Goal: Information Seeking & Learning: Learn about a topic

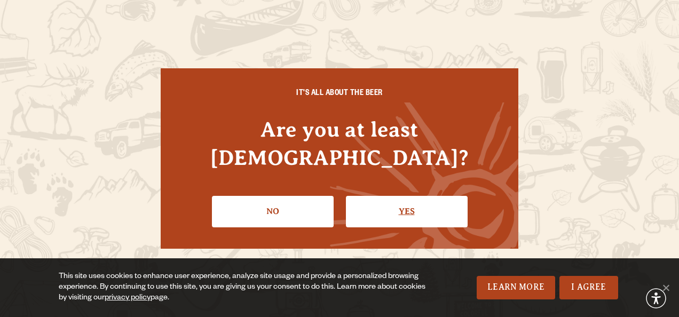
click at [387, 196] on link "Yes" at bounding box center [407, 211] width 122 height 31
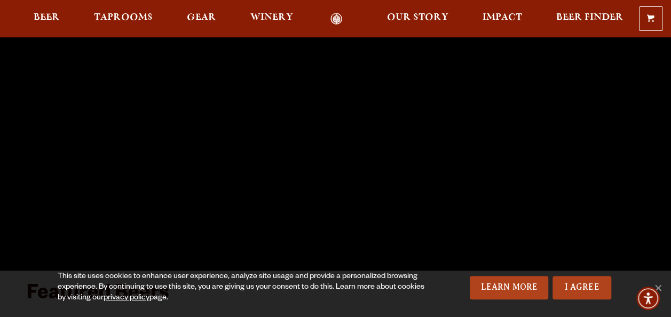
scroll to position [160, 0]
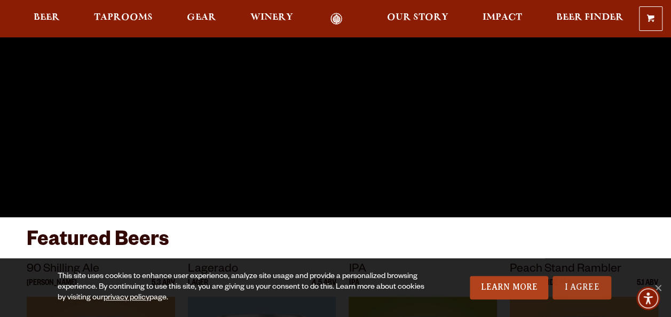
click at [583, 288] on link "I Agree" at bounding box center [581, 287] width 59 height 23
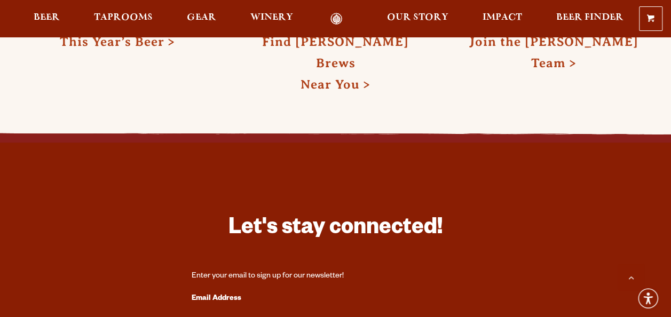
scroll to position [2561, 0]
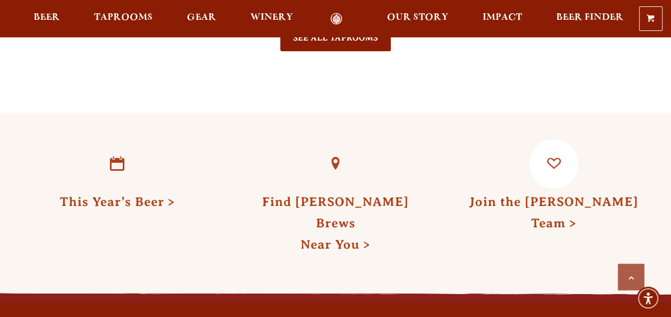
click at [569, 195] on link "Join the Odell Team" at bounding box center [553, 212] width 169 height 35
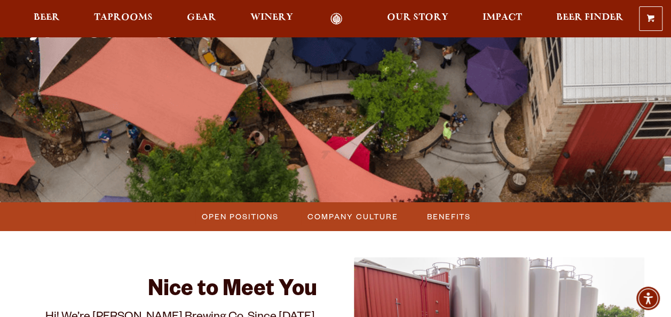
scroll to position [160, 0]
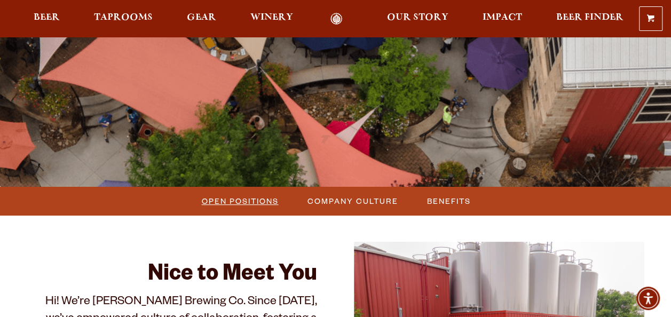
click at [228, 202] on span "Open Positions" at bounding box center [240, 200] width 77 height 15
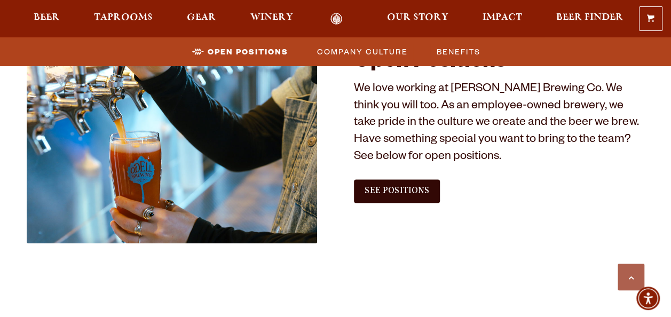
scroll to position [561, 0]
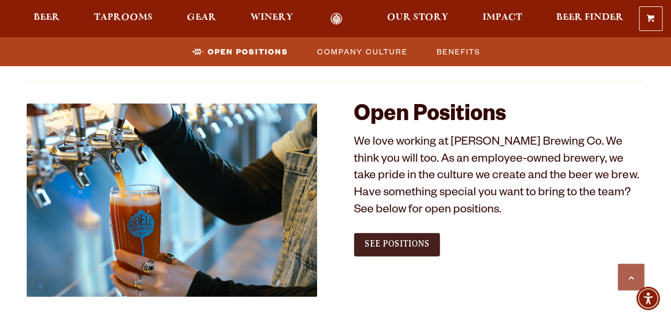
click at [404, 243] on span "See Positions" at bounding box center [396, 244] width 65 height 10
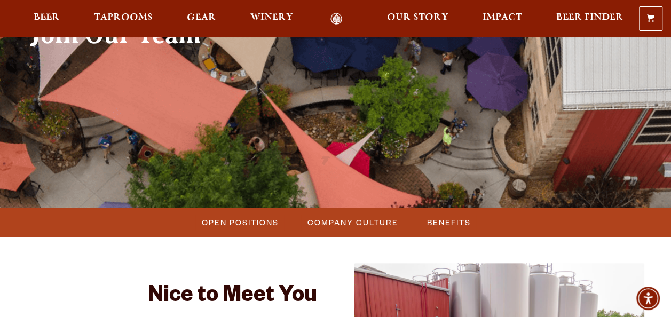
scroll to position [0, 0]
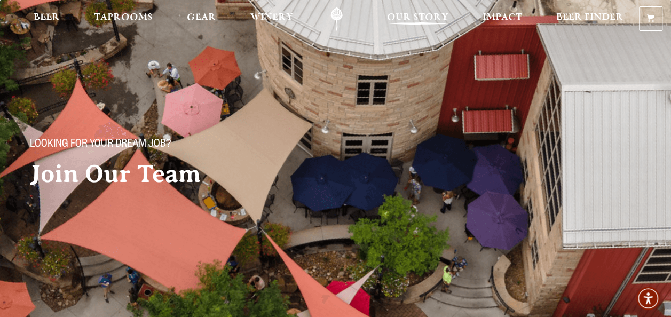
click at [412, 14] on span "Our Story" at bounding box center [417, 17] width 61 height 9
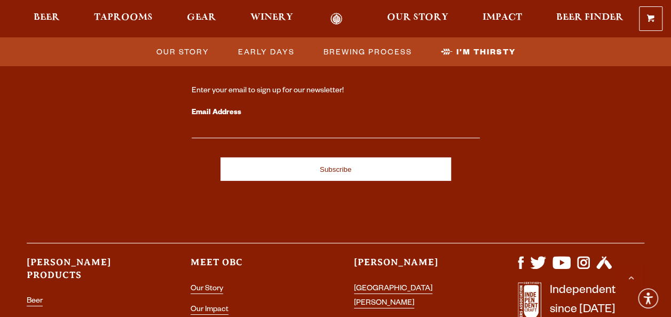
scroll to position [3735, 0]
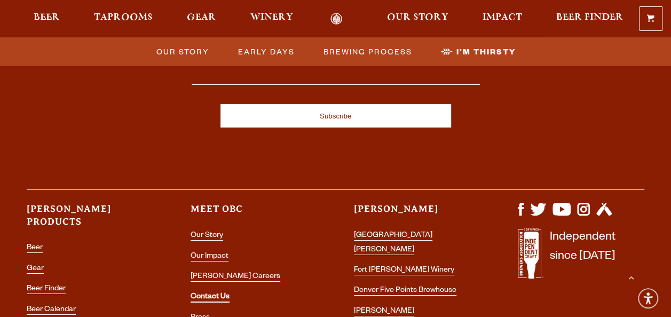
click at [219, 293] on link "Contact Us" at bounding box center [209, 298] width 39 height 10
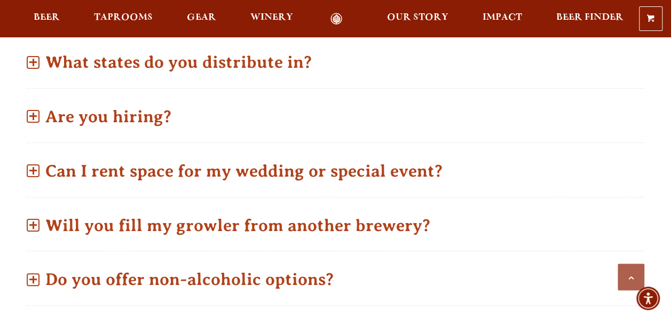
scroll to position [587, 0]
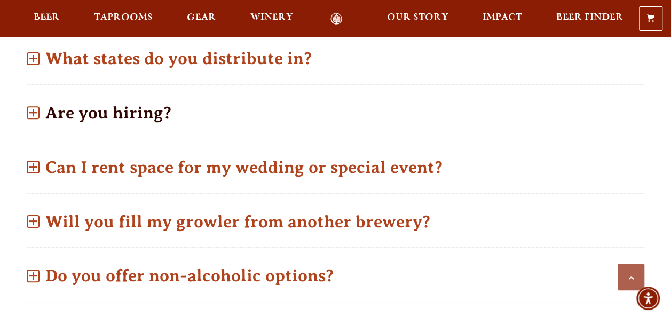
click at [107, 94] on p "Are you hiring?" at bounding box center [335, 113] width 617 height 38
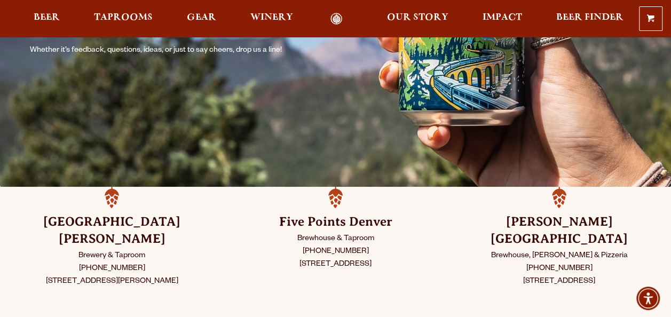
scroll to position [53, 0]
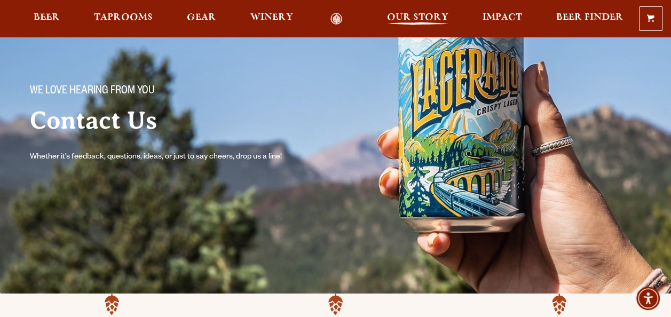
click at [419, 19] on span "Our Story" at bounding box center [417, 17] width 61 height 9
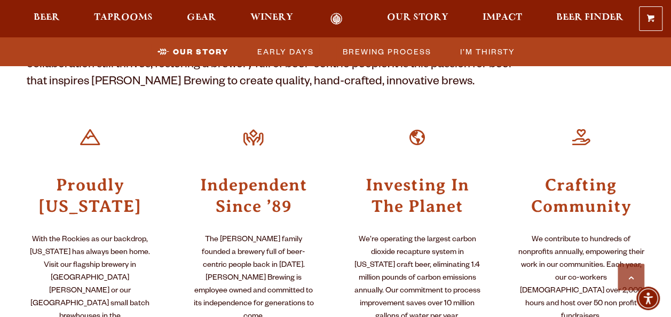
scroll to position [427, 0]
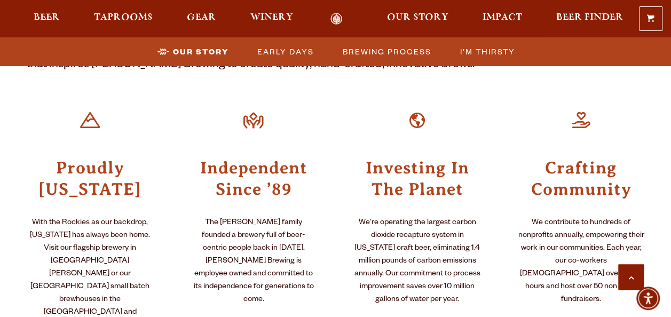
click at [631, 273] on link "Scroll to top" at bounding box center [630, 277] width 27 height 27
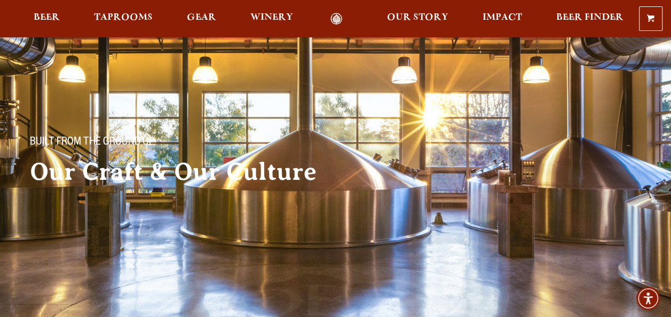
scroll to position [0, 0]
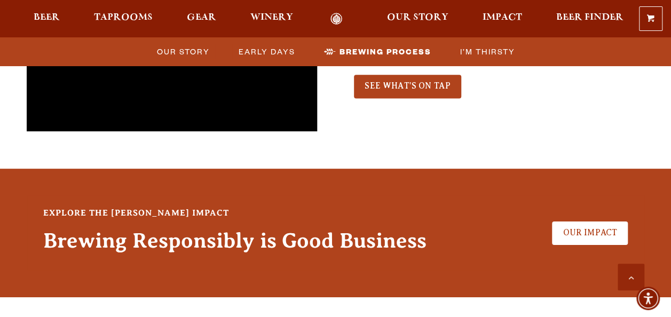
scroll to position [2668, 0]
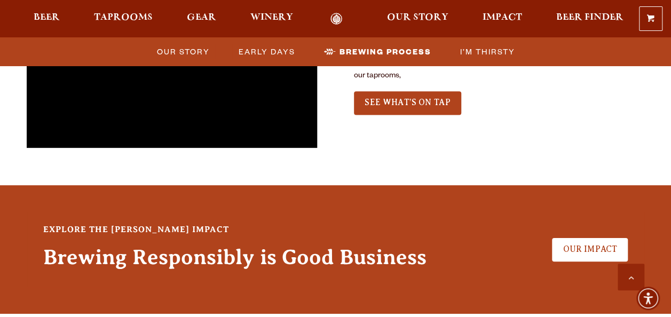
drag, startPoint x: 424, startPoint y: 163, endPoint x: 358, endPoint y: 99, distance: 92.4
click at [358, 185] on div "Explore the Odell Impact Brewing Responsibly is Good Business Our Impact" at bounding box center [335, 249] width 617 height 129
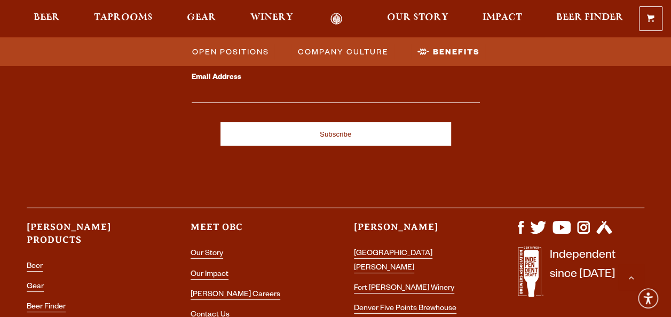
scroll to position [2028, 0]
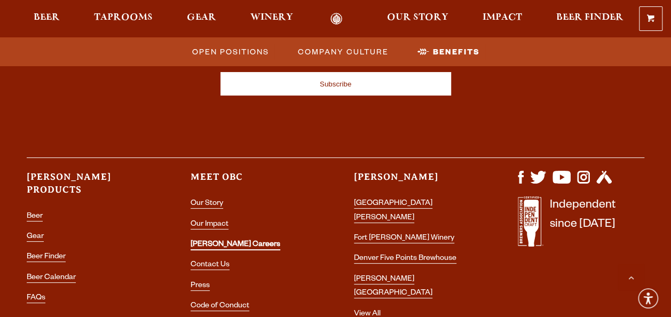
click at [226, 242] on link "[PERSON_NAME] Careers" at bounding box center [235, 246] width 90 height 10
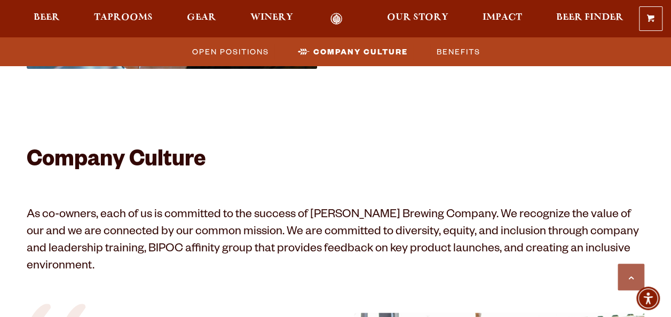
scroll to position [854, 0]
